Goal: Navigation & Orientation: Find specific page/section

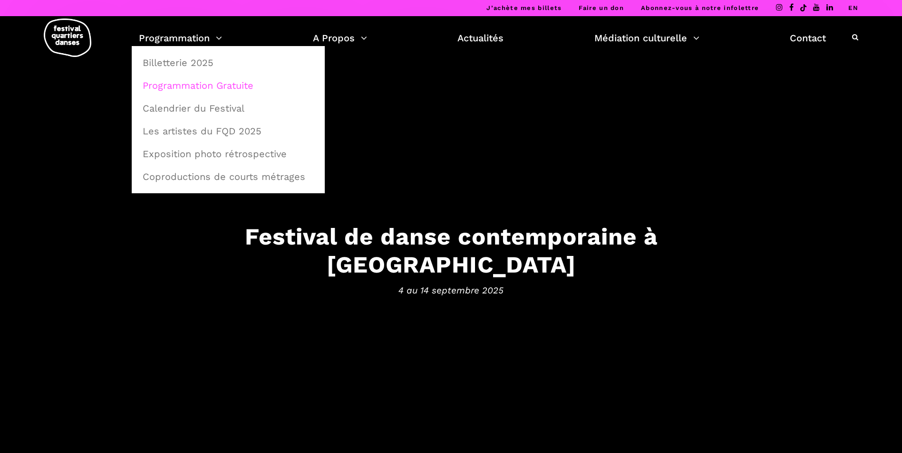
click at [186, 83] on link "Programmation Gratuite" at bounding box center [228, 86] width 183 height 22
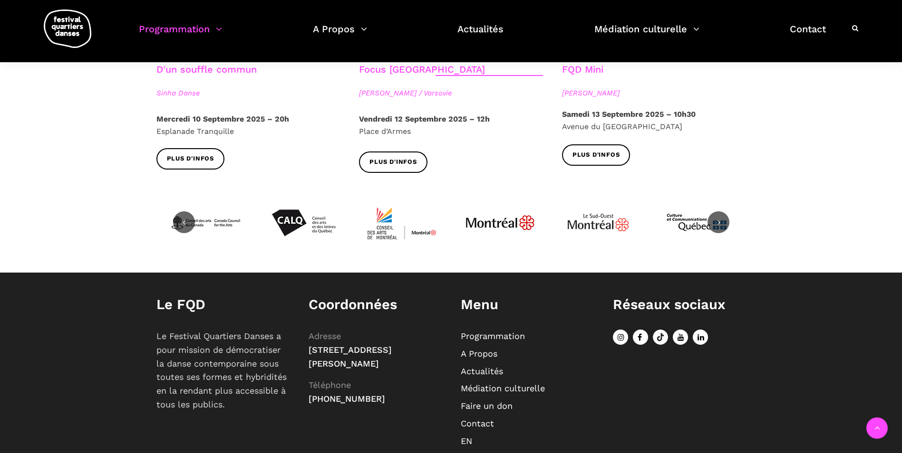
scroll to position [1185, 0]
